Goal: Participate in discussion

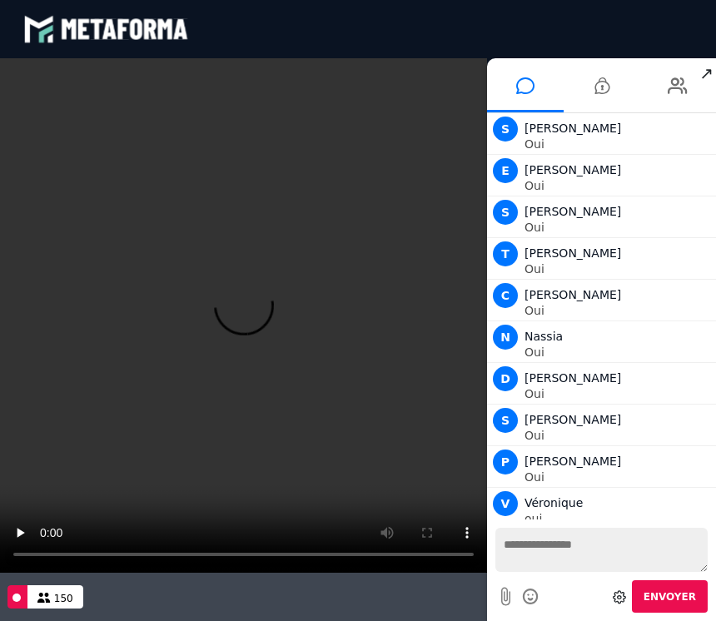
scroll to position [1386, 0]
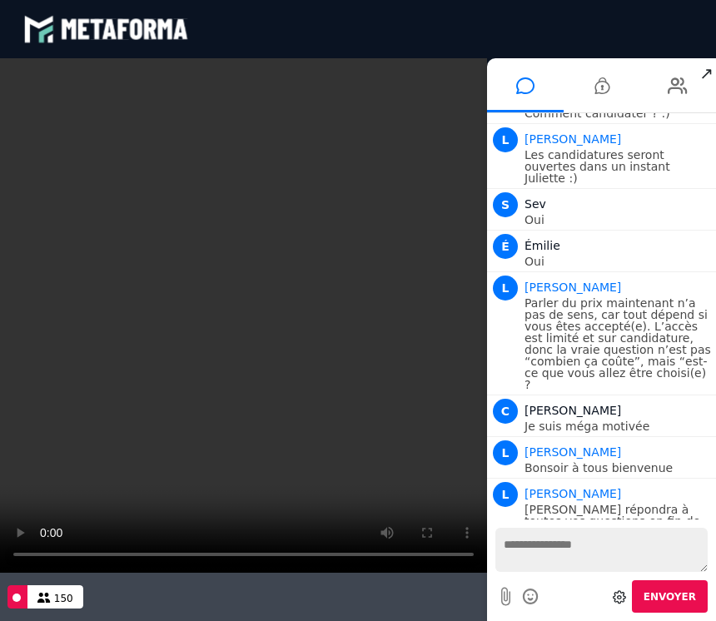
click at [250, 308] on video at bounding box center [243, 315] width 487 height 514
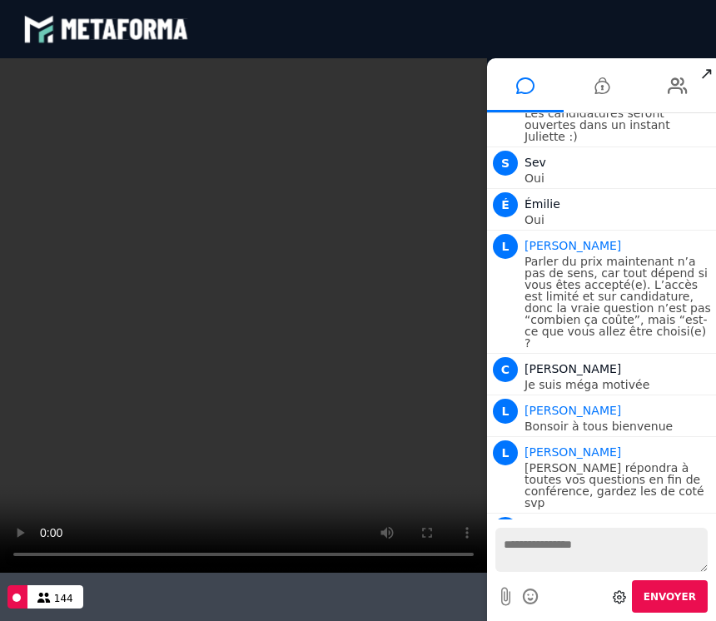
click at [706, 260] on p "Parler du prix maintenant n’a pas de sens, car tout dépend si vous êtes accepté…" at bounding box center [617, 301] width 187 height 93
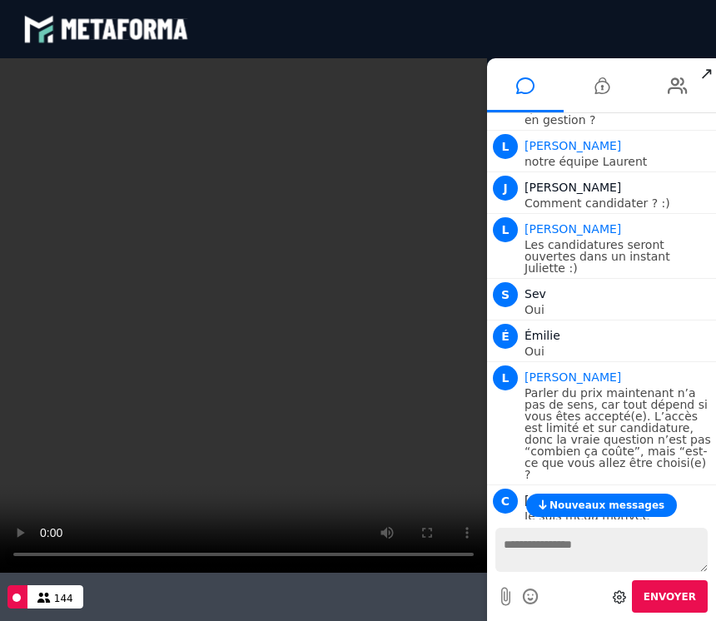
scroll to position [1292, 0]
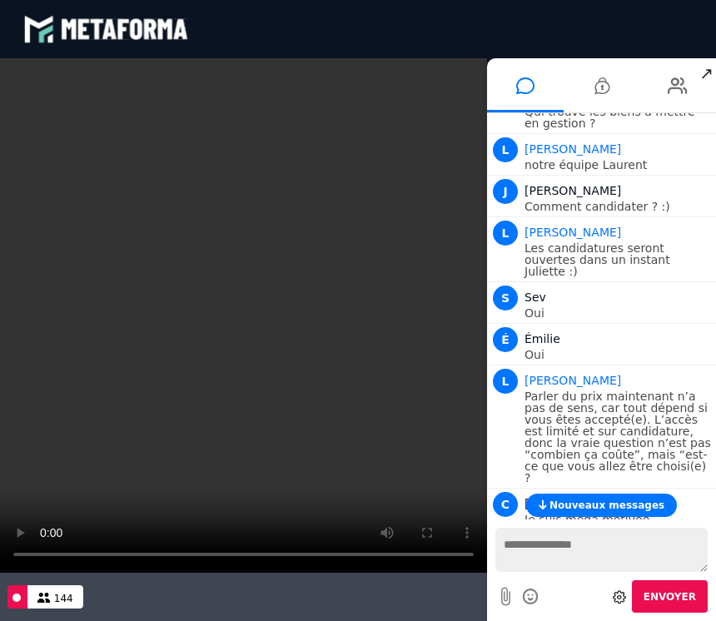
click at [674, 329] on div "É [PERSON_NAME]" at bounding box center [617, 339] width 187 height 20
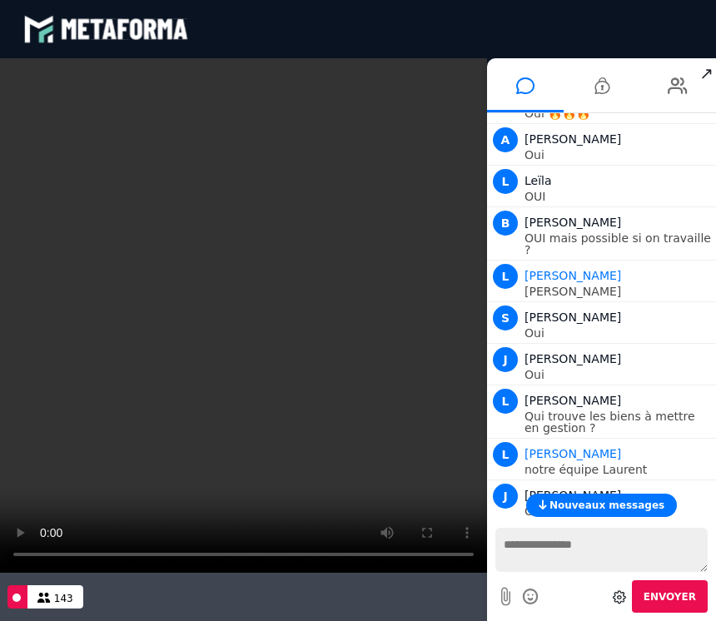
scroll to position [987, 0]
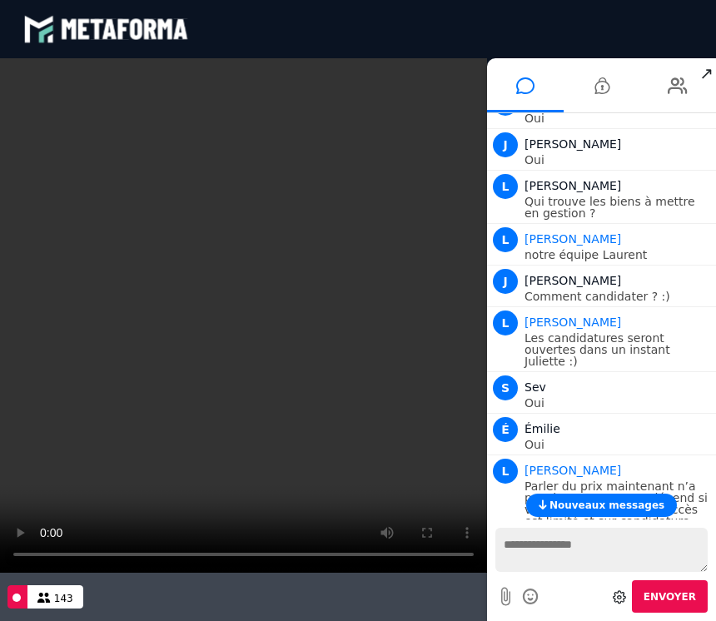
click at [652, 510] on span "Nouveaux messages" at bounding box center [606, 505] width 115 height 12
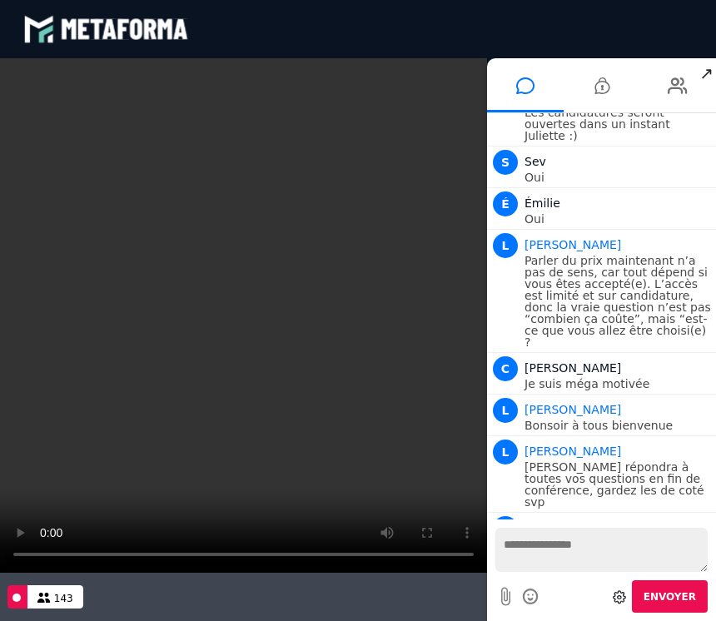
scroll to position [1427, 0]
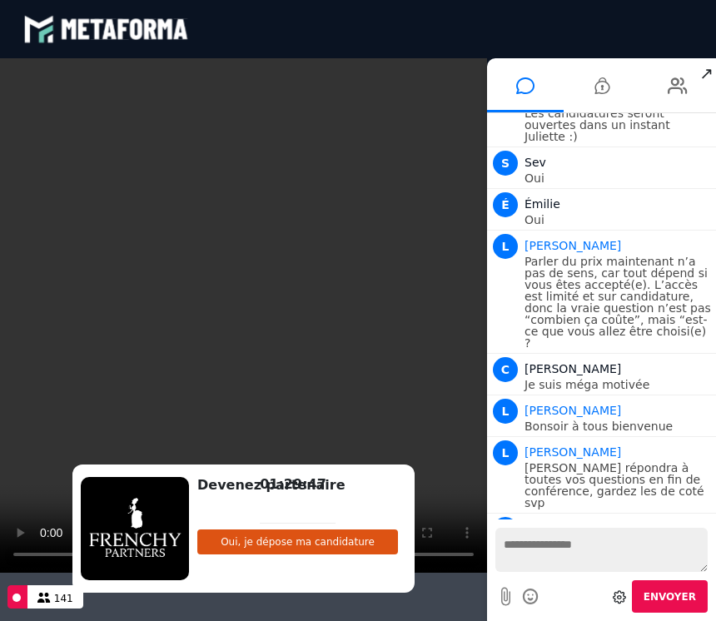
click at [374, 503] on div "Devenez partenaire Complétez cette étape pour être éligible Oui, je dépose ma c…" at bounding box center [297, 529] width 217 height 52
click at [683, 545] on textarea at bounding box center [601, 550] width 212 height 44
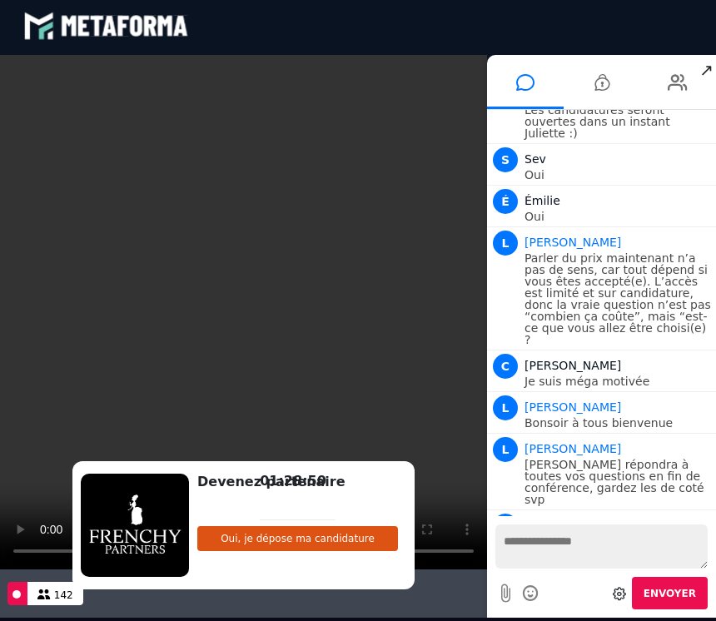
scroll to position [1469, 0]
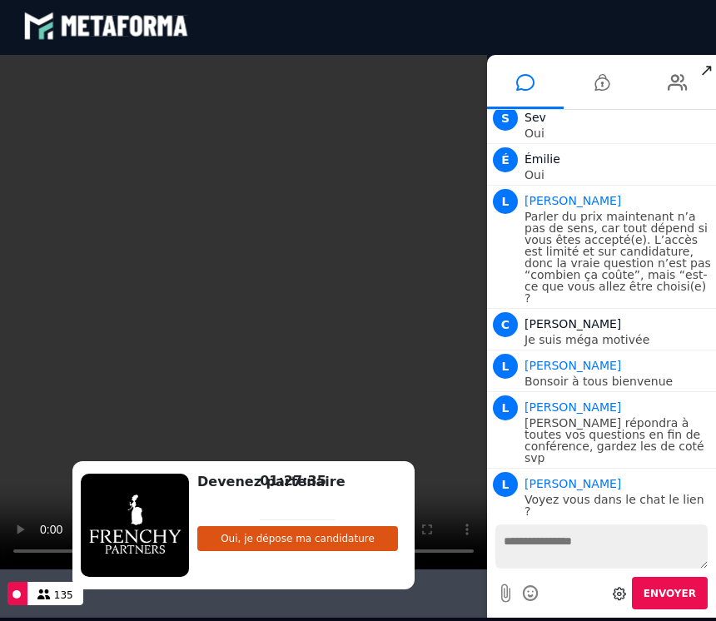
click at [611, 87] on li at bounding box center [601, 82] width 77 height 54
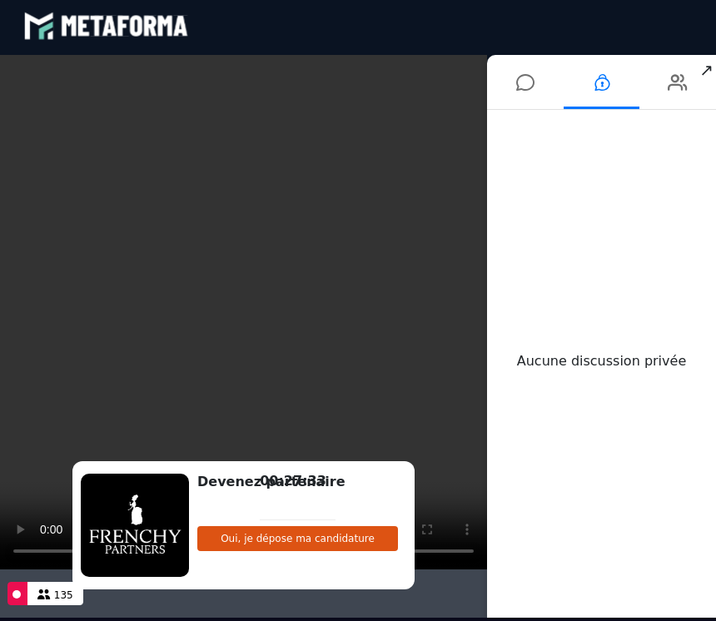
click at [529, 92] on icon at bounding box center [525, 83] width 18 height 42
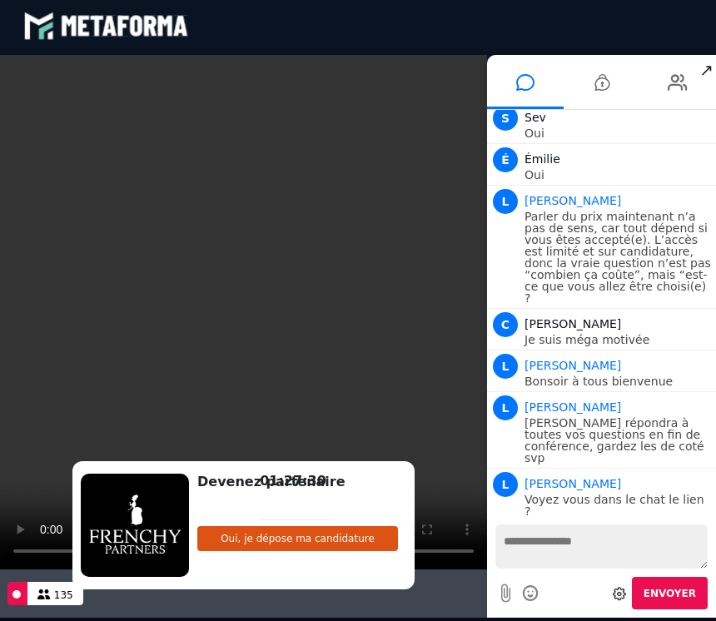
click at [678, 96] on icon at bounding box center [677, 83] width 20 height 42
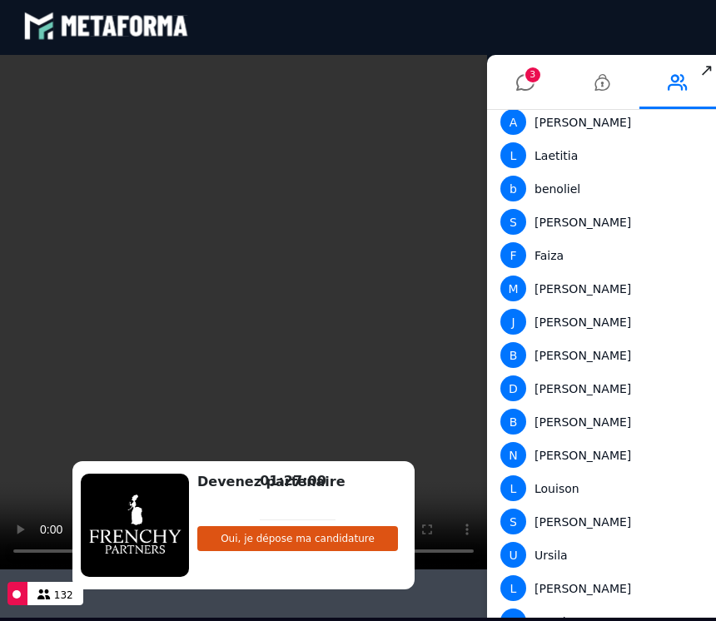
scroll to position [2179, 0]
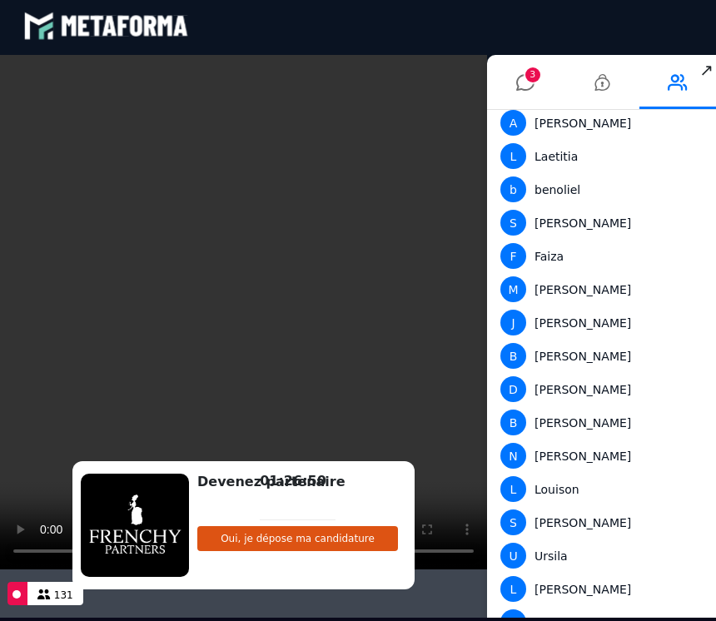
click at [530, 85] on icon at bounding box center [525, 83] width 18 height 42
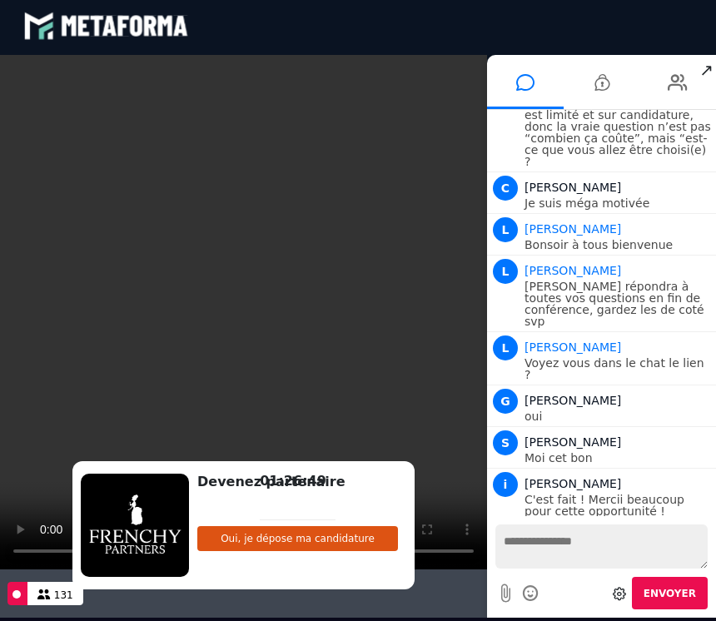
scroll to position [1647, 0]
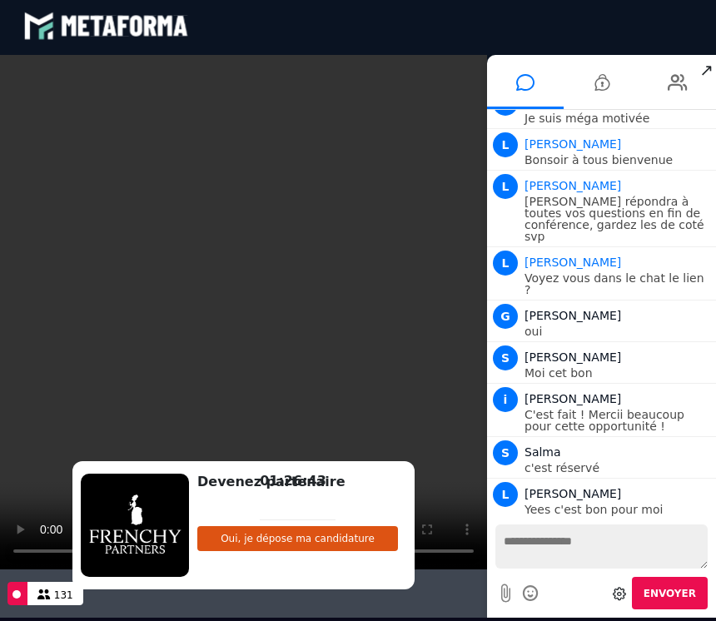
click at [652, 525] on textarea at bounding box center [601, 546] width 212 height 44
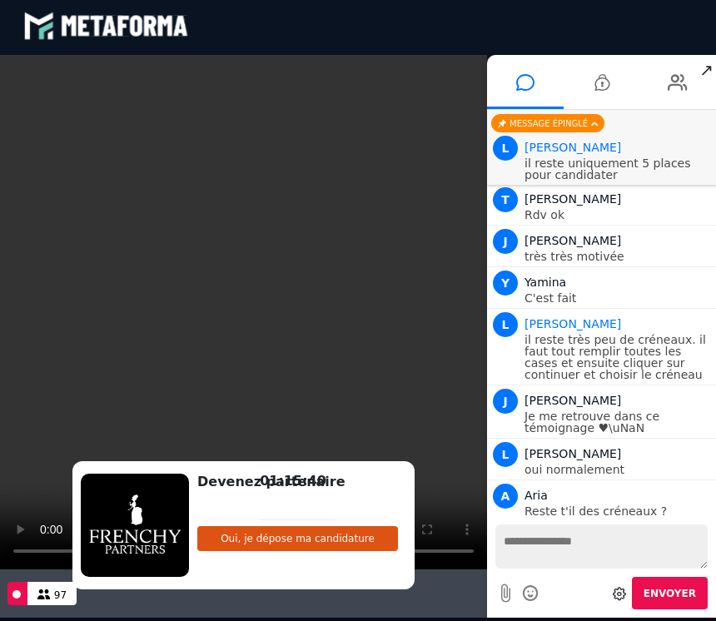
scroll to position [3671, 0]
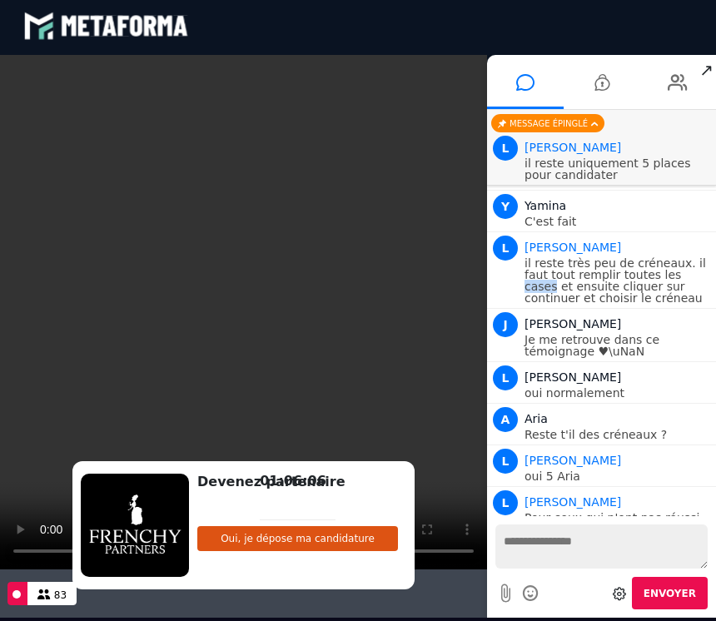
click at [361, 98] on video at bounding box center [243, 312] width 487 height 514
click at [359, 136] on video at bounding box center [243, 312] width 487 height 514
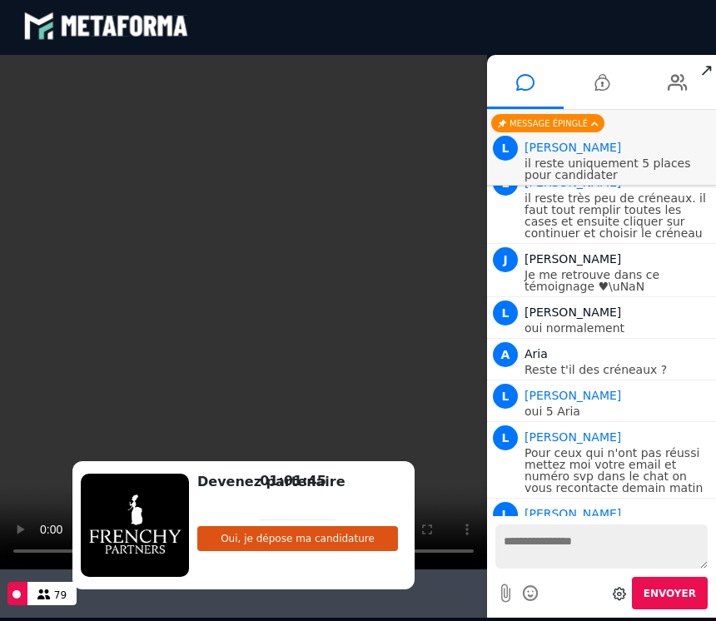
scroll to position [3812, 0]
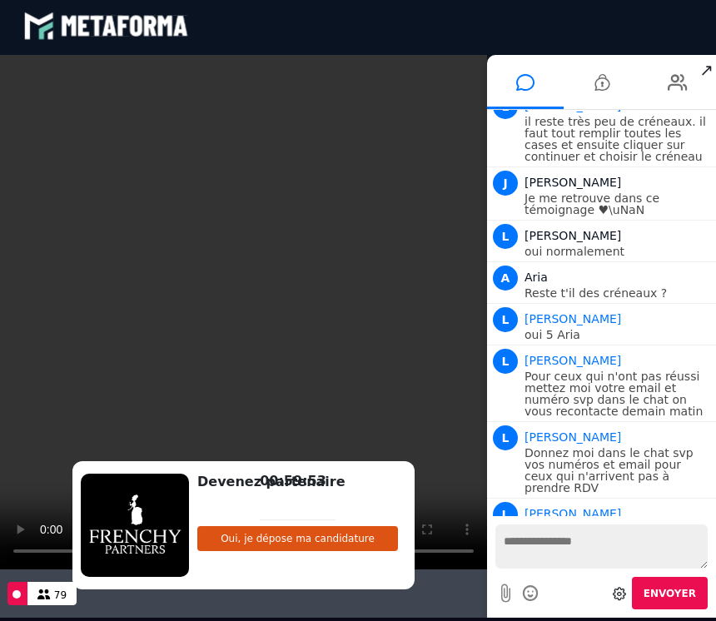
click at [262, 314] on video at bounding box center [243, 312] width 487 height 514
click at [390, 313] on video at bounding box center [243, 312] width 487 height 514
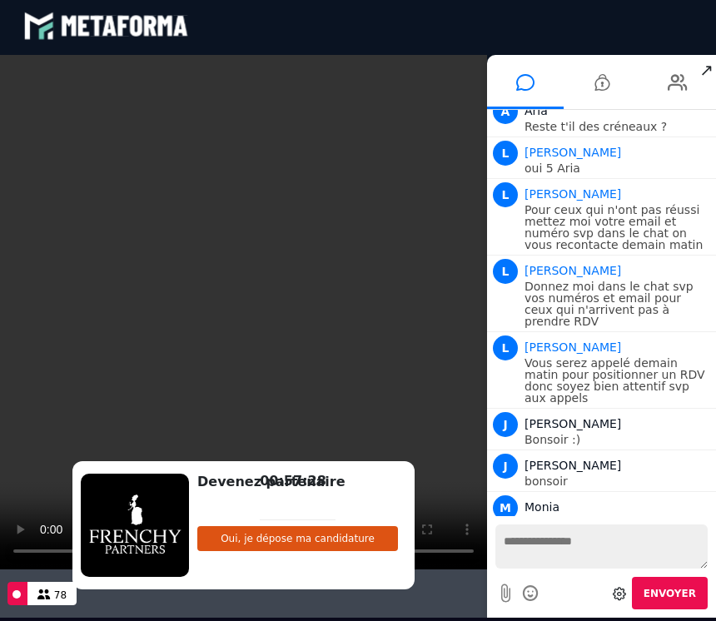
scroll to position [4020, 0]
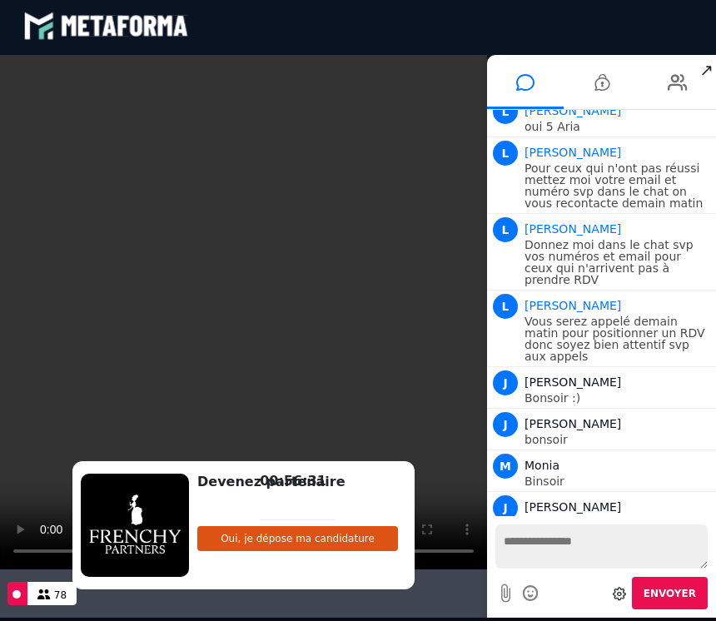
click at [186, 226] on video at bounding box center [243, 312] width 487 height 514
click at [278, 402] on video at bounding box center [243, 312] width 487 height 514
click at [294, 411] on video at bounding box center [243, 312] width 487 height 514
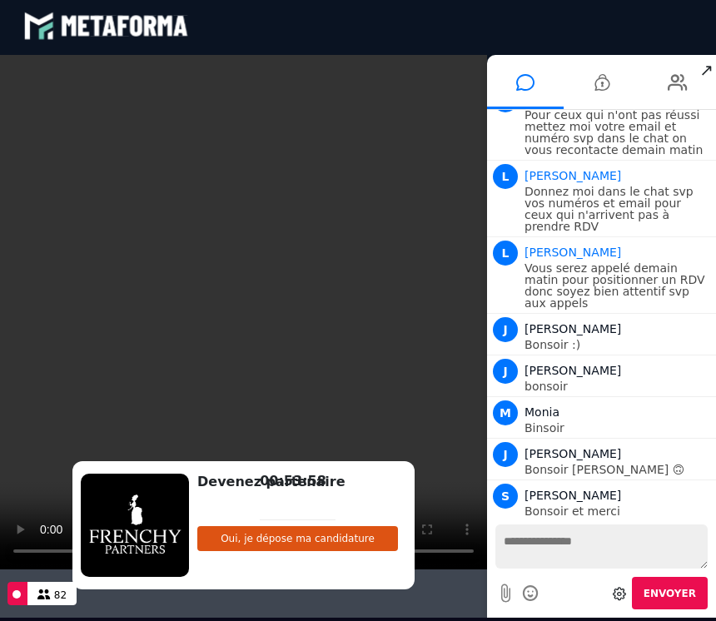
click at [265, 241] on video at bounding box center [243, 312] width 487 height 514
click at [263, 300] on video at bounding box center [243, 312] width 487 height 514
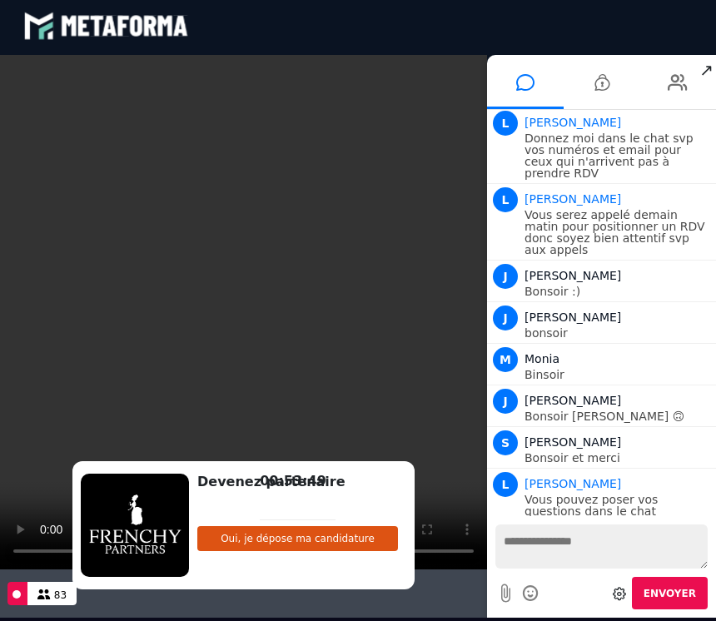
click at [243, 315] on video at bounding box center [243, 312] width 487 height 514
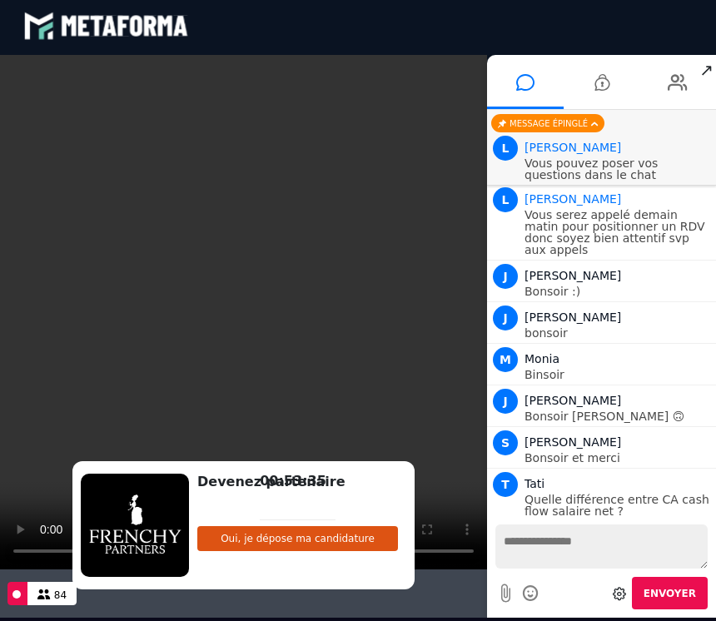
scroll to position [4073, 0]
